Goal: Task Accomplishment & Management: Use online tool/utility

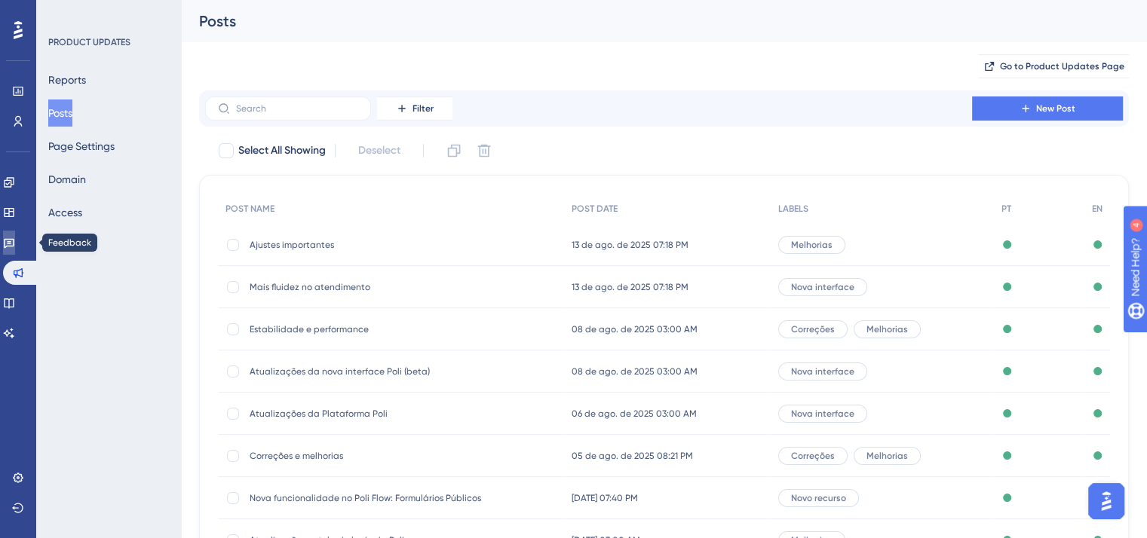
click at [9, 242] on link at bounding box center [9, 243] width 12 height 24
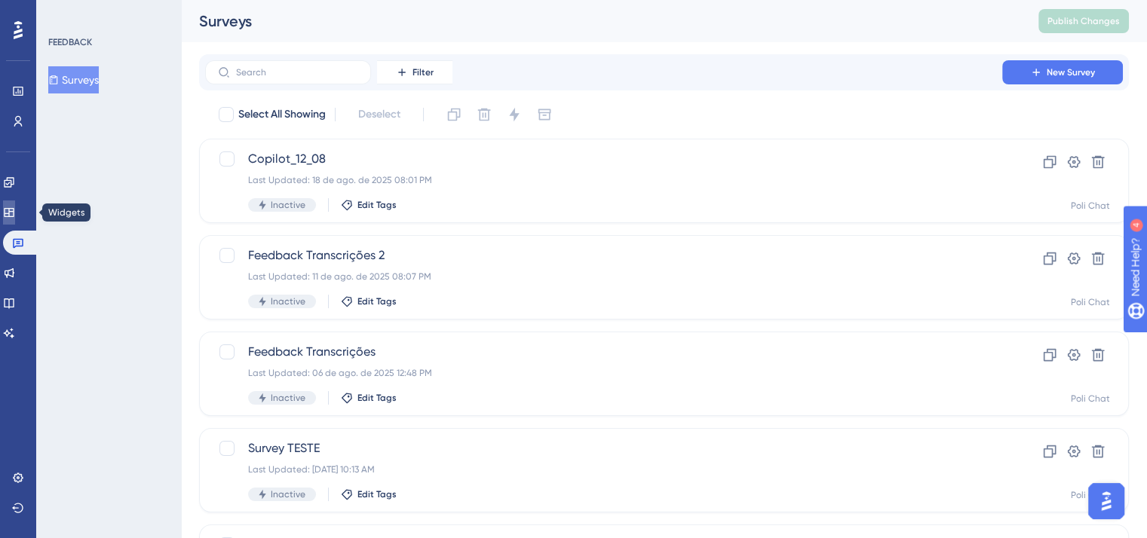
click at [13, 207] on icon at bounding box center [9, 213] width 12 height 12
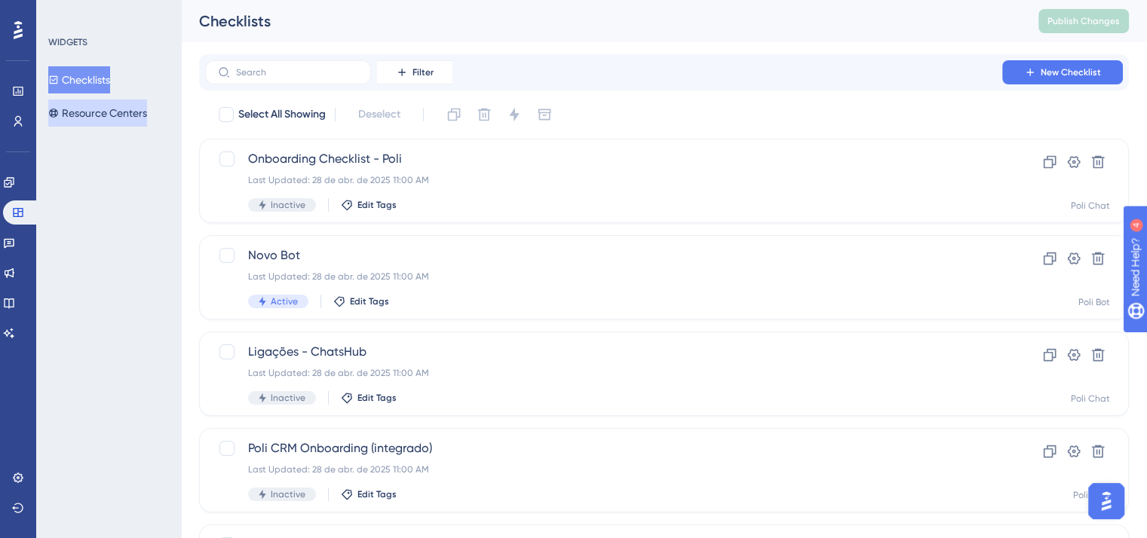
click at [75, 123] on button "Resource Centers" at bounding box center [97, 113] width 99 height 27
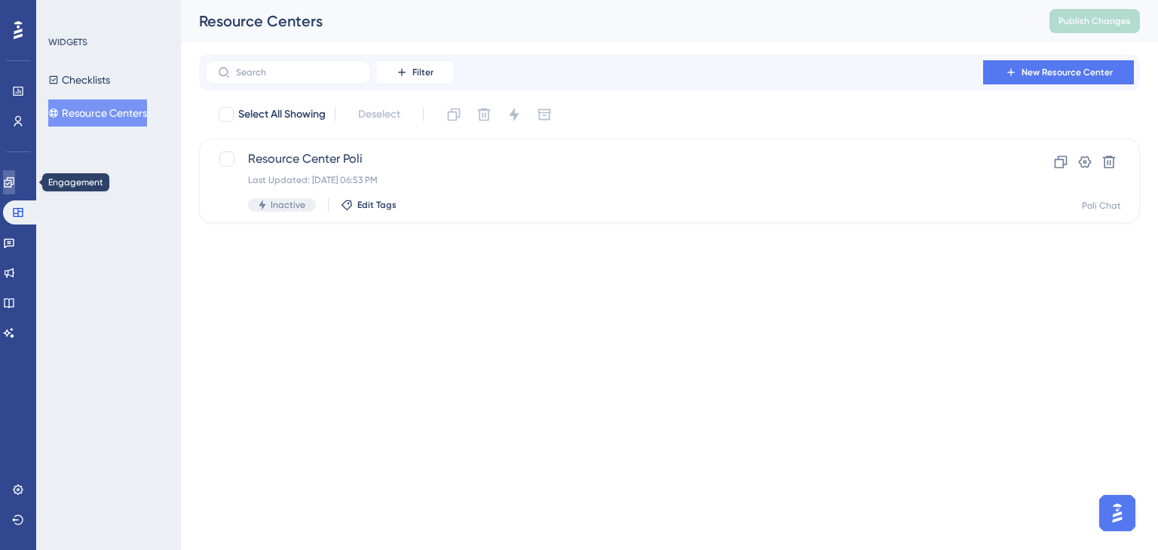
click at [15, 182] on icon at bounding box center [9, 182] width 12 height 12
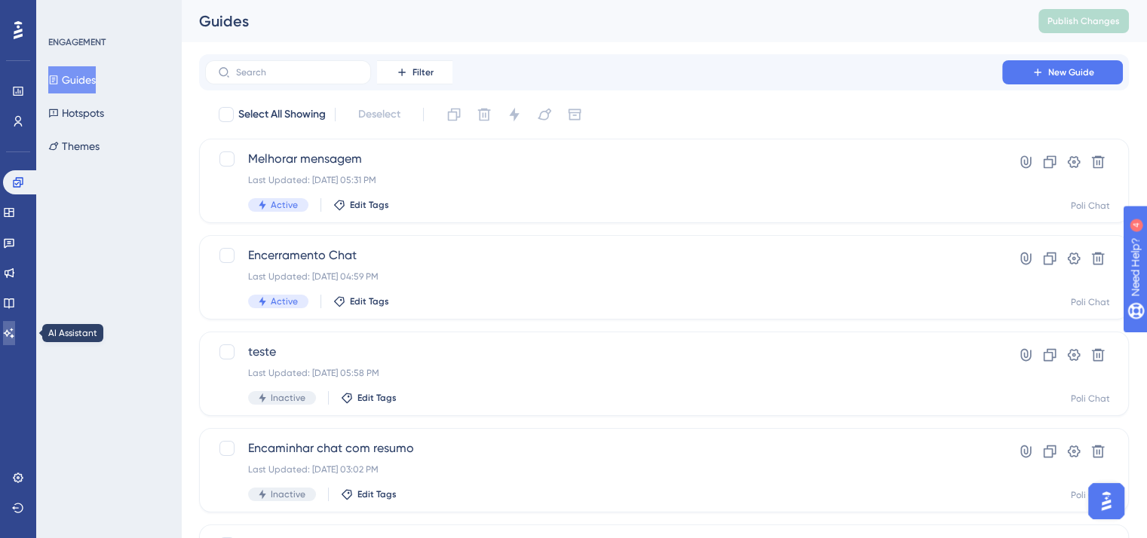
click at [15, 331] on icon at bounding box center [9, 333] width 12 height 12
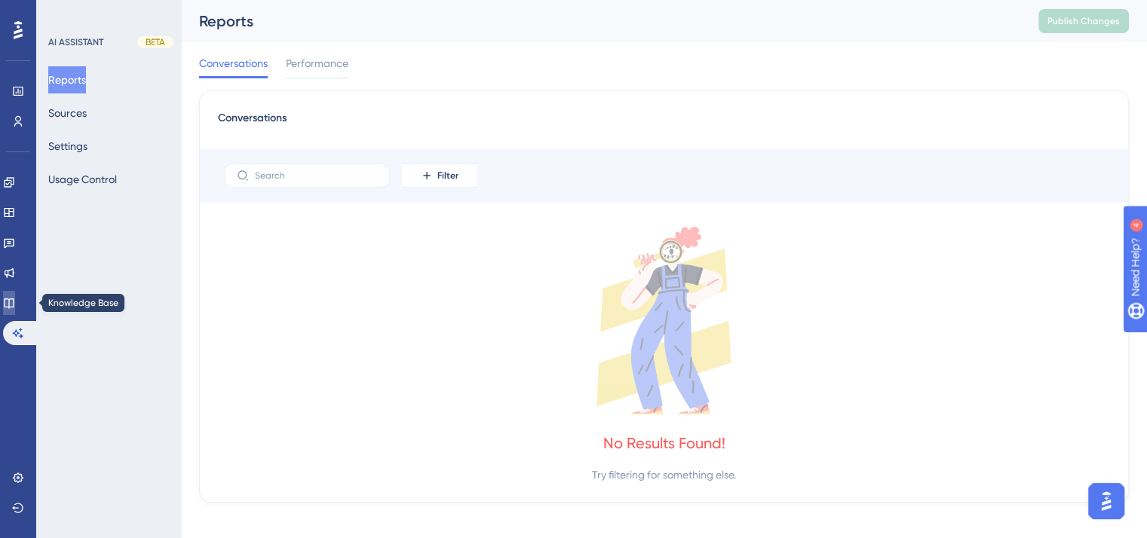
click at [15, 295] on link at bounding box center [9, 303] width 12 height 24
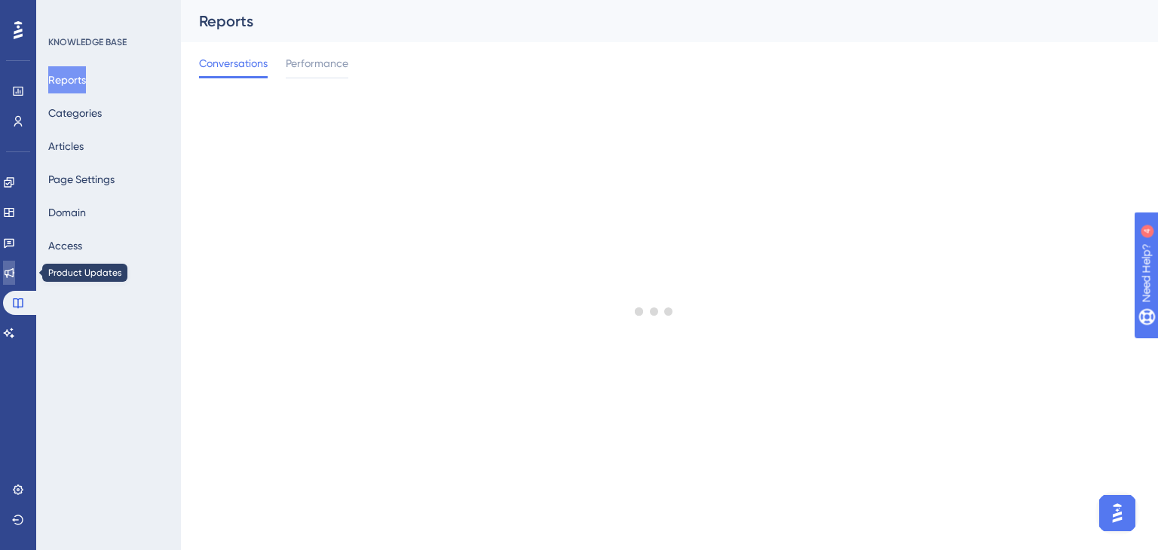
click at [15, 267] on icon at bounding box center [9, 273] width 12 height 12
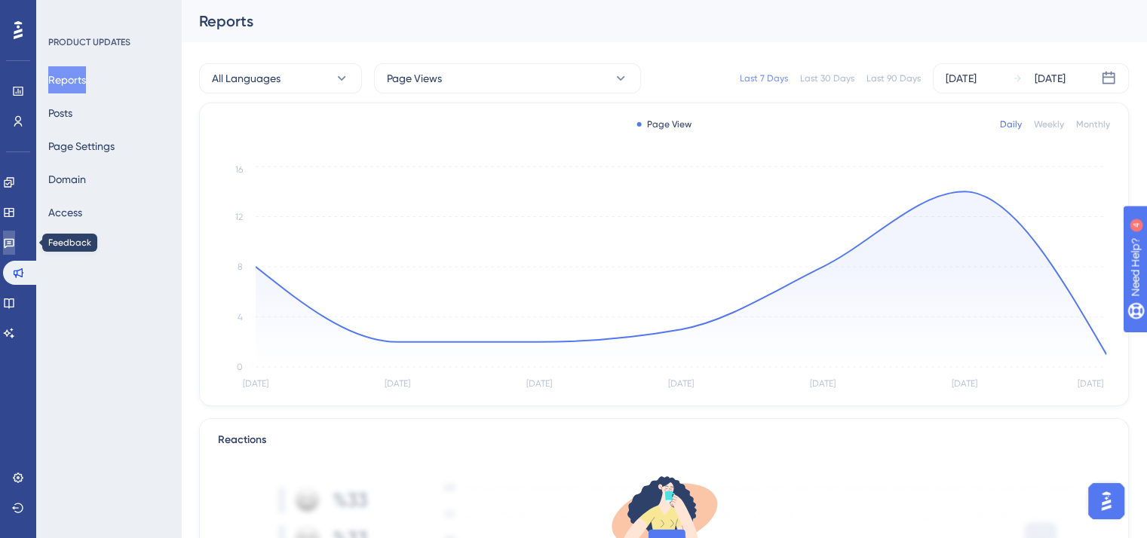
click at [15, 244] on icon at bounding box center [9, 243] width 12 height 12
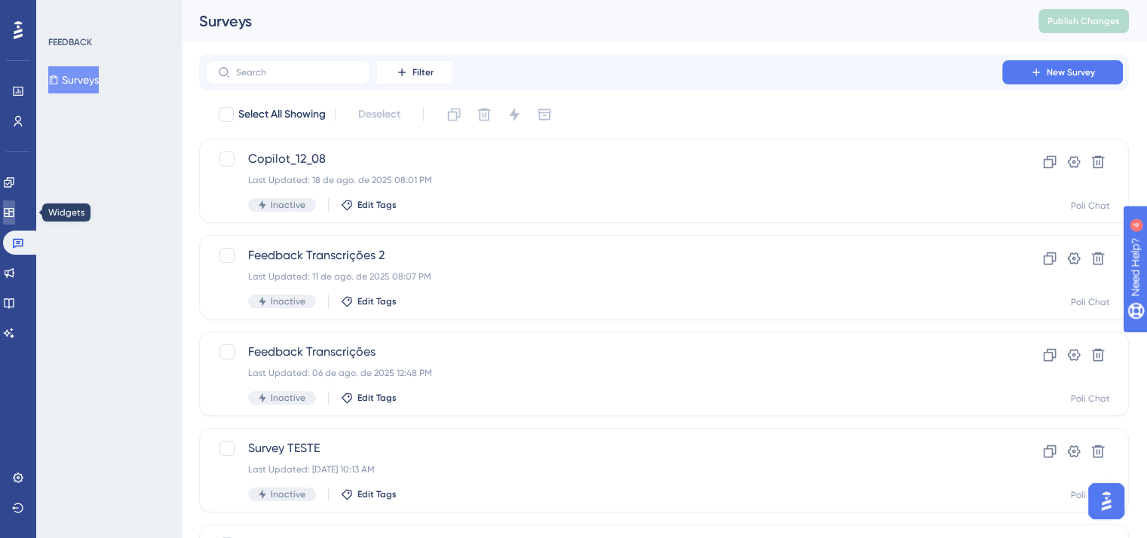
click at [14, 211] on icon at bounding box center [9, 212] width 10 height 9
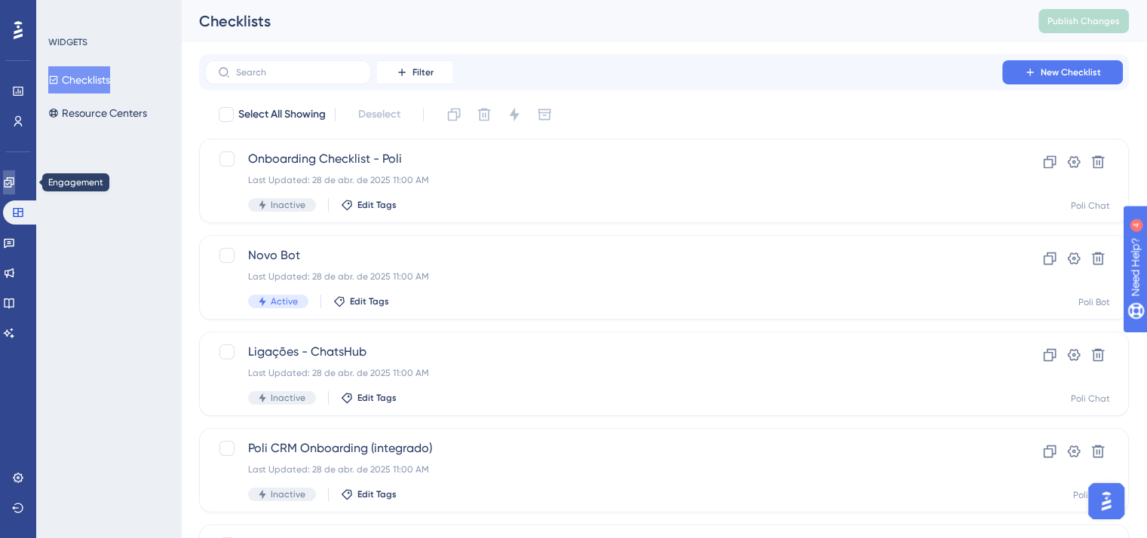
click at [15, 190] on link at bounding box center [9, 182] width 12 height 24
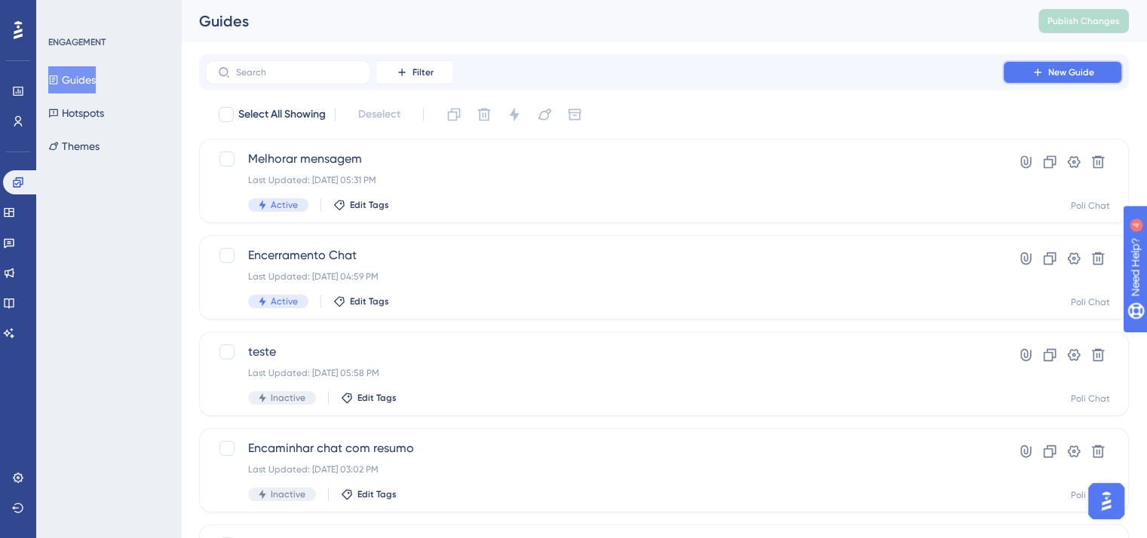
click at [1069, 78] on button "New Guide" at bounding box center [1062, 72] width 121 height 24
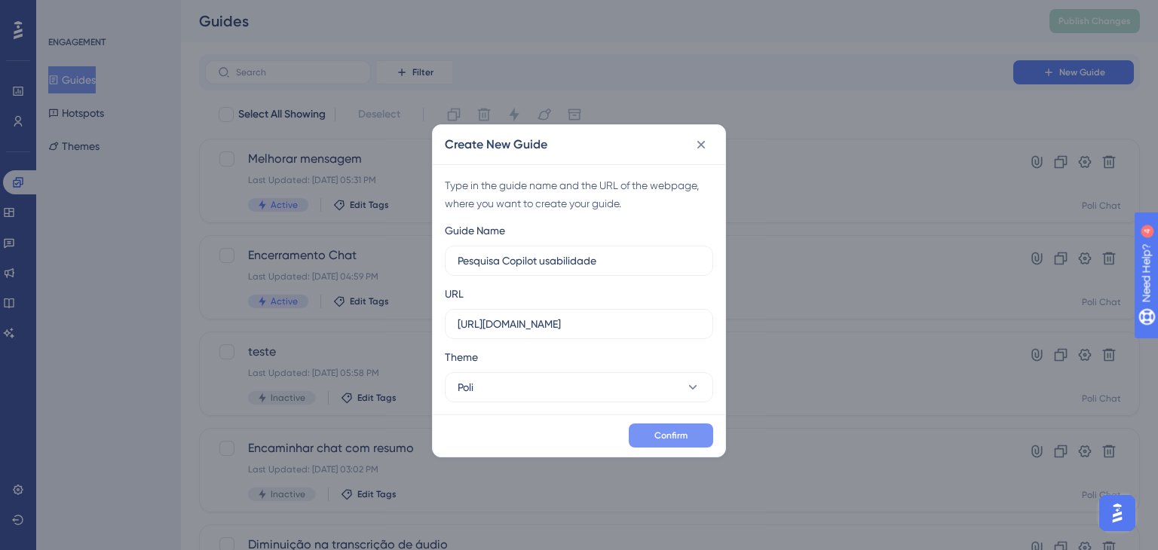
type input "Pesquisa Copilot usabilidade"
click at [682, 432] on span "Confirm" at bounding box center [670, 436] width 33 height 12
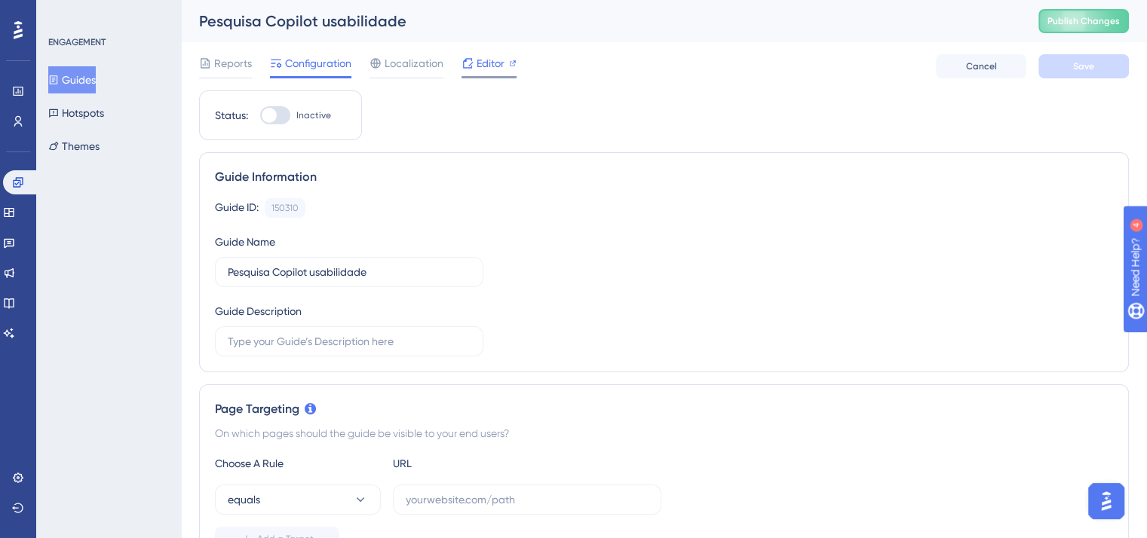
click at [514, 60] on icon at bounding box center [513, 64] width 8 height 8
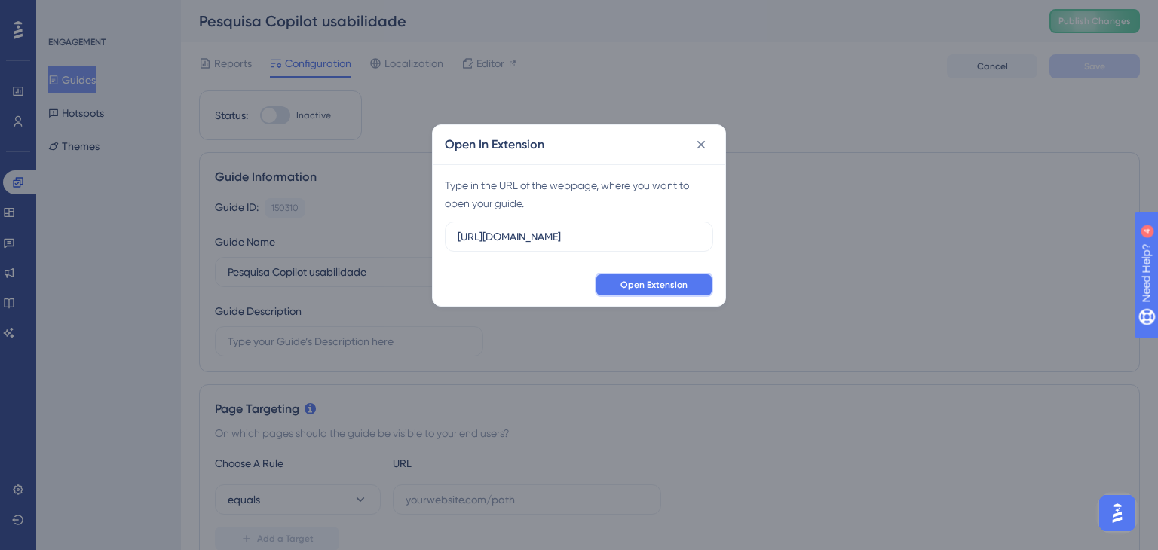
click at [645, 279] on span "Open Extension" at bounding box center [653, 285] width 67 height 12
